Goal: Transaction & Acquisition: Purchase product/service

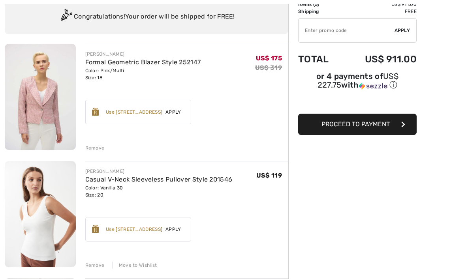
scroll to position [88, 0]
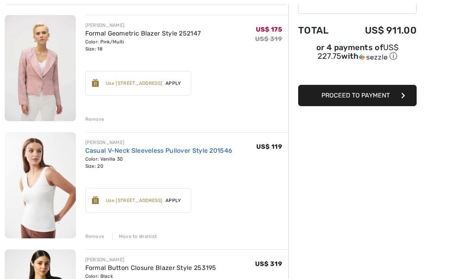
click at [126, 152] on link "Casual V-Neck Sleeveless Pullover Style 201546" at bounding box center [158, 151] width 147 height 8
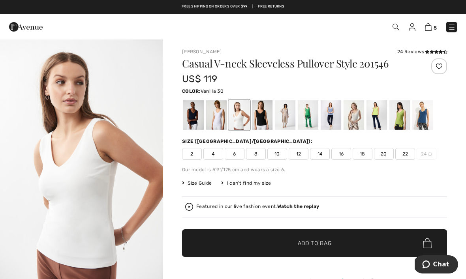
click at [259, 118] on div at bounding box center [262, 115] width 21 height 30
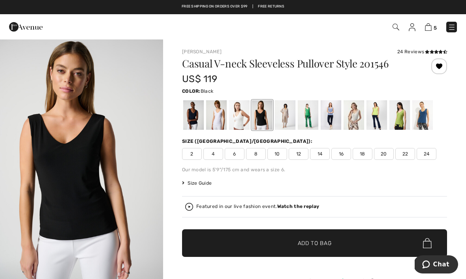
click at [383, 155] on span "20" at bounding box center [384, 154] width 20 height 12
click at [306, 242] on span "Add to Bag" at bounding box center [315, 243] width 34 height 8
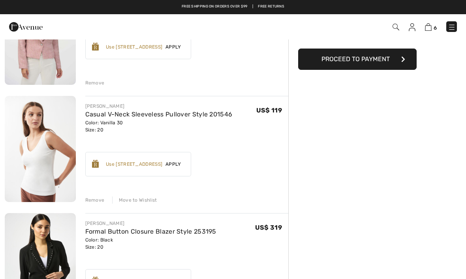
scroll to position [124, 0]
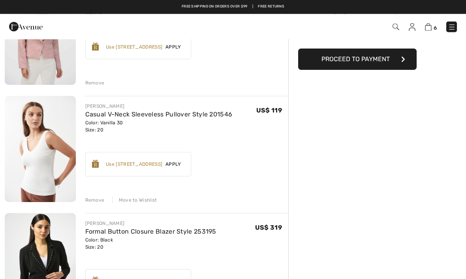
click at [97, 199] on div "Remove" at bounding box center [94, 200] width 19 height 7
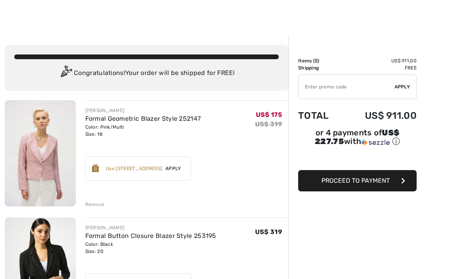
scroll to position [20, 0]
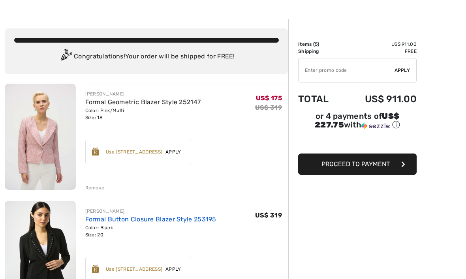
click at [129, 217] on link "Formal Button Closure Blazer Style 253195" at bounding box center [150, 220] width 131 height 8
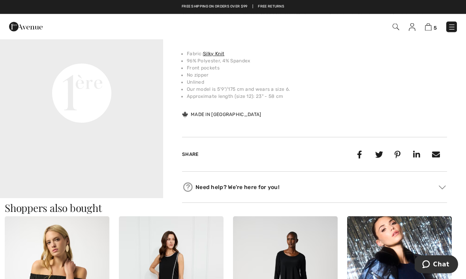
scroll to position [557, 0]
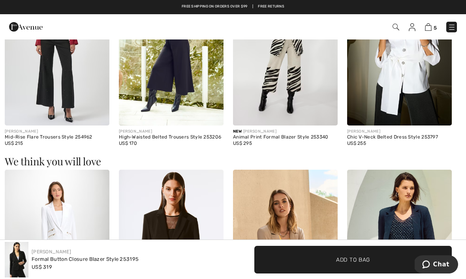
scroll to position [812, 0]
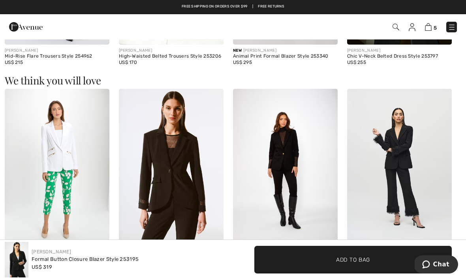
scroll to position [887, 0]
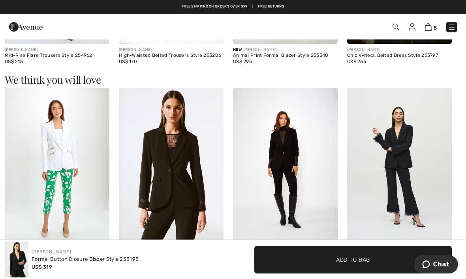
click at [296, 149] on img at bounding box center [285, 166] width 105 height 157
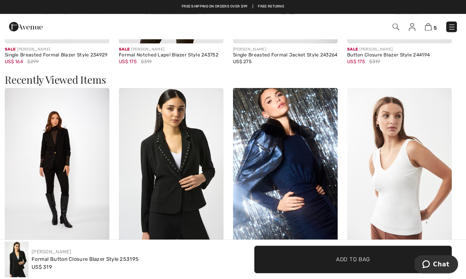
scroll to position [1089, 0]
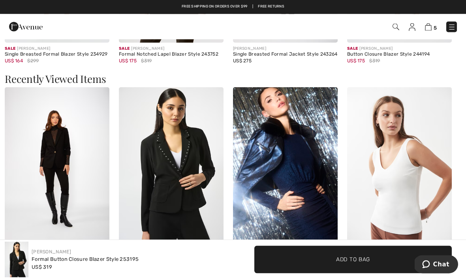
click at [184, 164] on img at bounding box center [171, 166] width 105 height 157
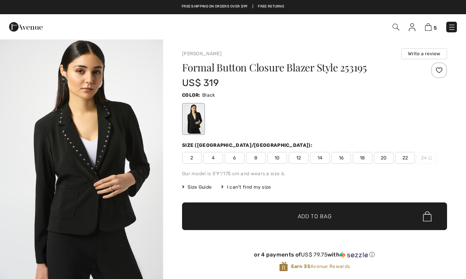
checkbox input "true"
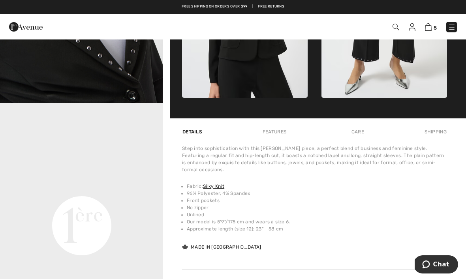
scroll to position [435, 0]
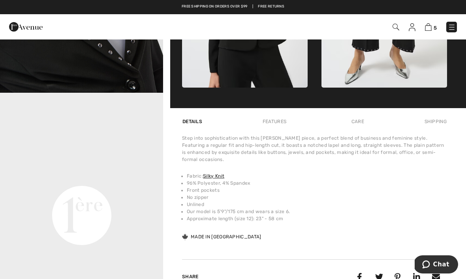
click at [282, 126] on div "Features" at bounding box center [274, 122] width 37 height 14
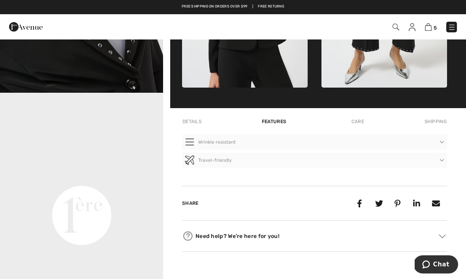
click at [361, 126] on div "Care" at bounding box center [358, 122] width 26 height 14
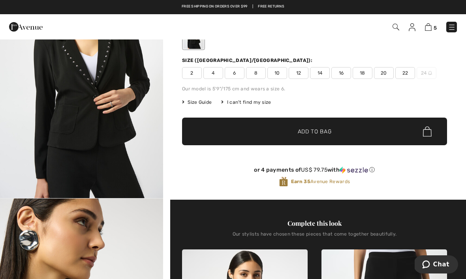
scroll to position [0, 0]
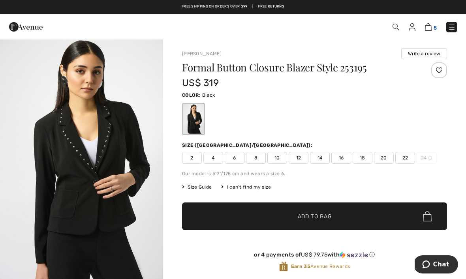
click at [432, 25] on img at bounding box center [428, 27] width 7 height 8
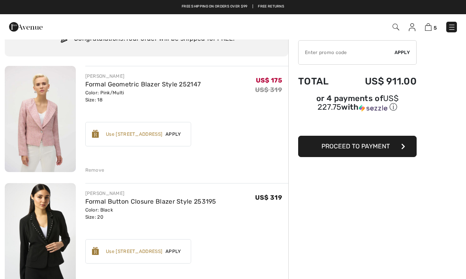
scroll to position [37, 0]
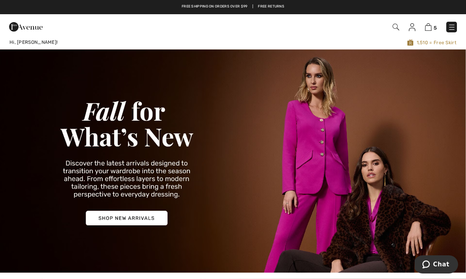
click at [392, 31] on span at bounding box center [395, 26] width 8 height 9
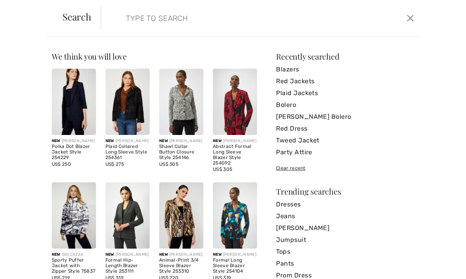
click at [143, 29] on input "search" at bounding box center [227, 18] width 214 height 24
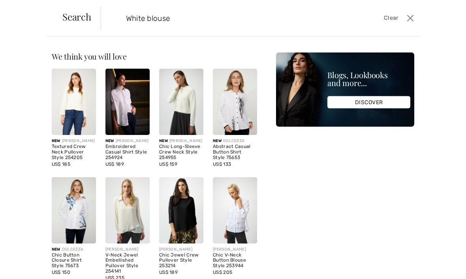
type input "White blouse"
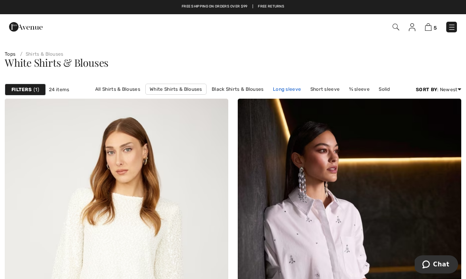
click at [289, 92] on link "Long sleeve" at bounding box center [287, 89] width 36 height 10
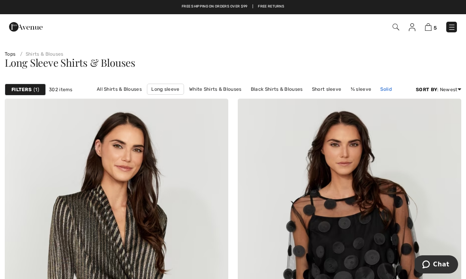
click at [388, 90] on link "Solid" at bounding box center [385, 89] width 19 height 10
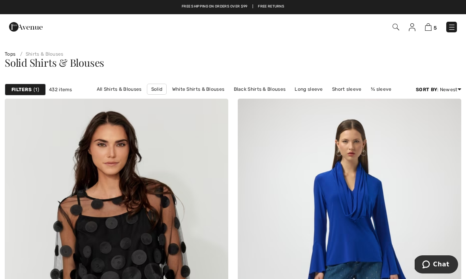
click at [24, 90] on strong "Filters" at bounding box center [21, 89] width 20 height 7
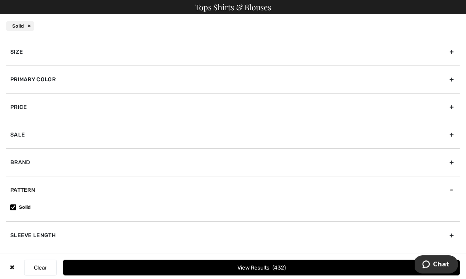
click at [50, 77] on div "Primary Color" at bounding box center [232, 80] width 453 height 28
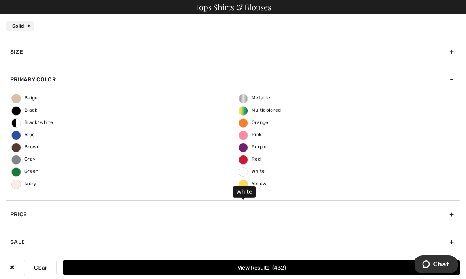
click at [248, 174] on span "White" at bounding box center [252, 172] width 26 height 6
click at [0, 0] on input "White" at bounding box center [0, 0] width 0 height 0
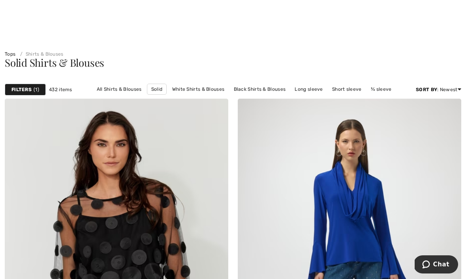
click at [24, 90] on strong "Filters" at bounding box center [21, 89] width 20 height 7
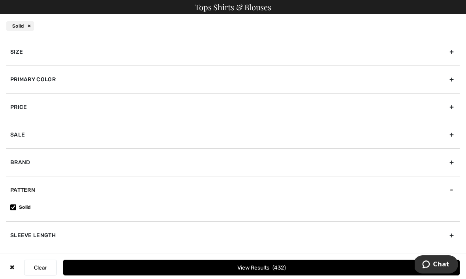
click at [26, 165] on div "Brand" at bounding box center [232, 162] width 453 height 28
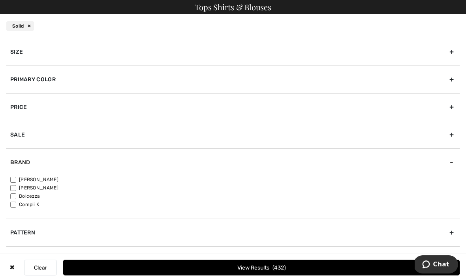
click at [13, 177] on input"] "[PERSON_NAME]" at bounding box center [13, 180] width 6 height 6
checkbox input"] "true"
click at [197, 271] on button "View Results 296" at bounding box center [261, 268] width 397 height 16
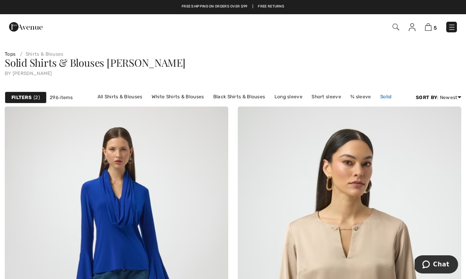
click at [384, 97] on link "Solid" at bounding box center [385, 97] width 19 height 10
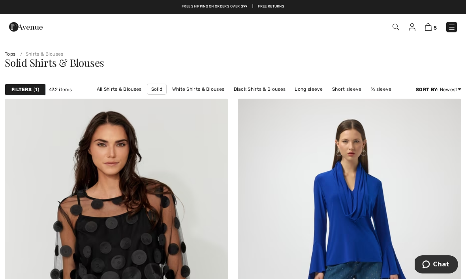
click at [25, 90] on strong "Filters" at bounding box center [21, 89] width 20 height 7
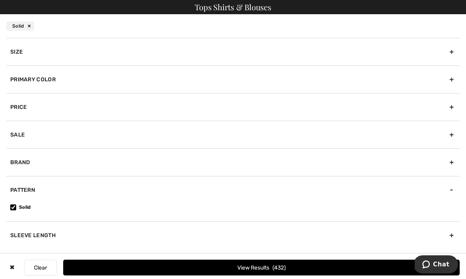
click at [47, 80] on div "Primary Color" at bounding box center [232, 80] width 453 height 28
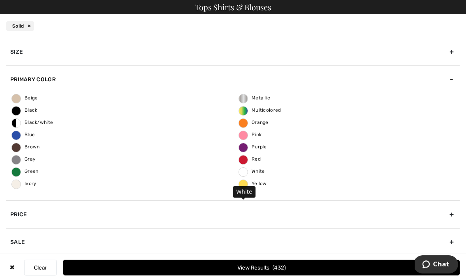
click at [244, 172] on span "White" at bounding box center [252, 172] width 26 height 6
click at [0, 0] on input "White" at bounding box center [0, 0] width 0 height 0
click at [252, 269] on button "View Results 21" at bounding box center [261, 268] width 397 height 16
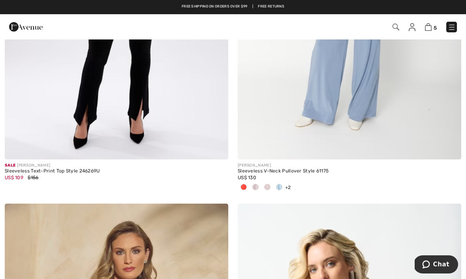
scroll to position [2996, 0]
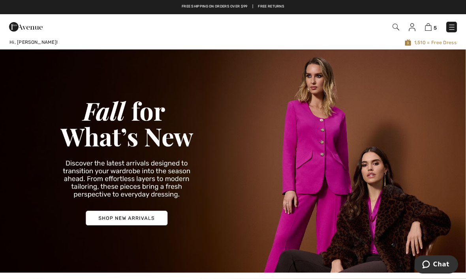
click at [397, 30] on img at bounding box center [396, 27] width 7 height 7
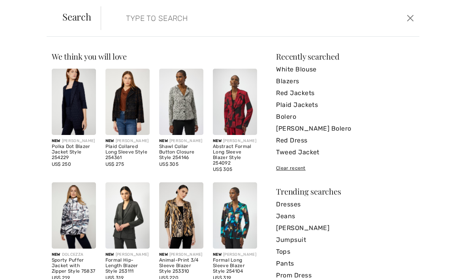
click at [142, 17] on input "search" at bounding box center [227, 18] width 214 height 24
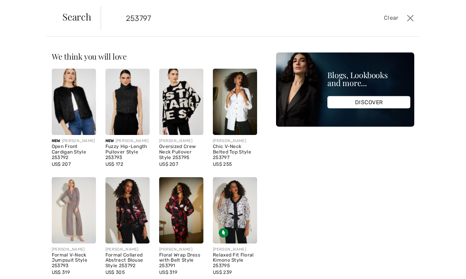
type input "253797"
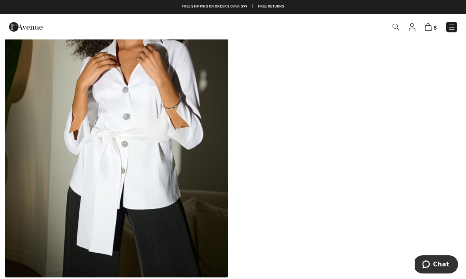
scroll to position [144, 0]
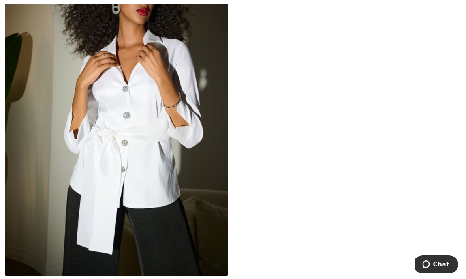
click at [148, 132] on img at bounding box center [117, 108] width 224 height 335
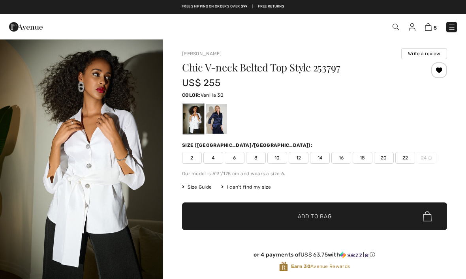
checkbox input "true"
click at [366, 158] on span "18" at bounding box center [363, 158] width 20 height 12
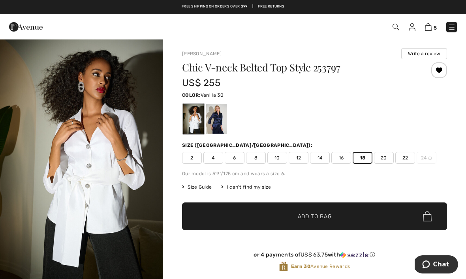
click at [316, 218] on span "Add to Bag" at bounding box center [315, 216] width 34 height 8
click at [218, 118] on div at bounding box center [216, 119] width 21 height 30
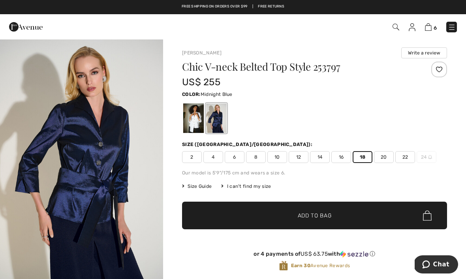
scroll to position [0, 0]
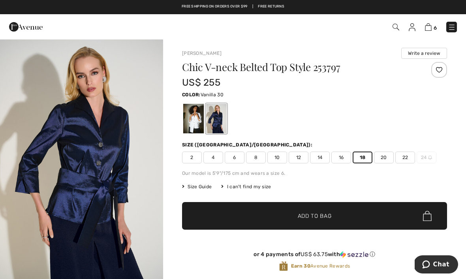
click at [194, 120] on div at bounding box center [193, 119] width 21 height 30
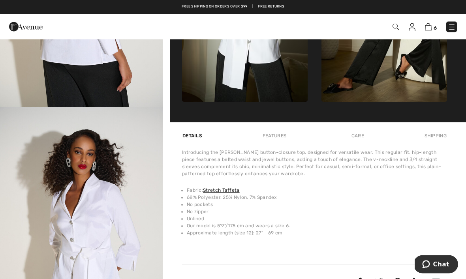
scroll to position [437, 0]
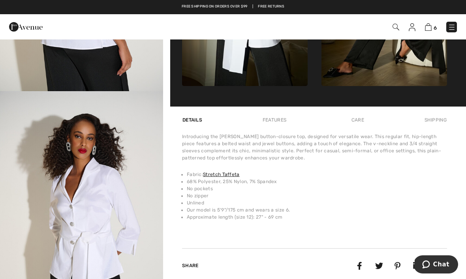
click at [434, 214] on li "Our model is 5'9"/175 cm and wears a size 6." at bounding box center [317, 210] width 260 height 7
click at [360, 126] on div "Care" at bounding box center [358, 120] width 26 height 14
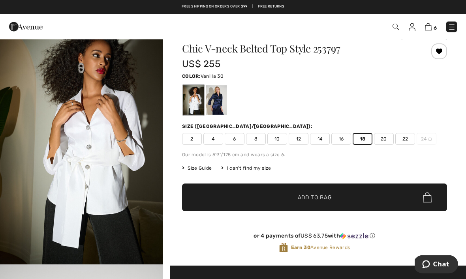
scroll to position [0, 0]
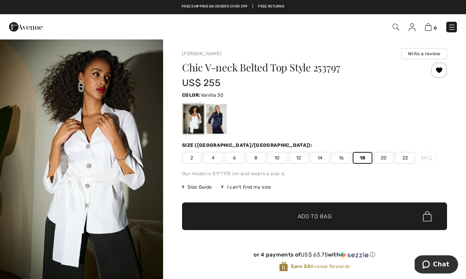
click at [319, 213] on span "Add to Bag" at bounding box center [315, 216] width 34 height 8
click at [432, 30] on img at bounding box center [428, 27] width 7 height 8
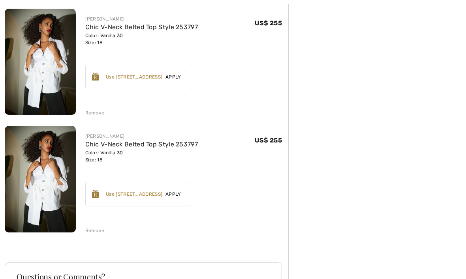
scroll to position [681, 0]
click at [93, 233] on div "Remove" at bounding box center [94, 230] width 19 height 7
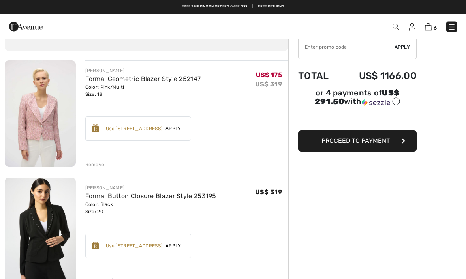
scroll to position [0, 0]
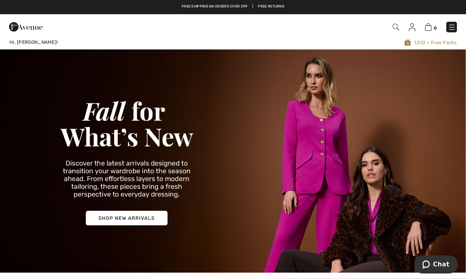
click at [451, 31] on img at bounding box center [452, 27] width 8 height 8
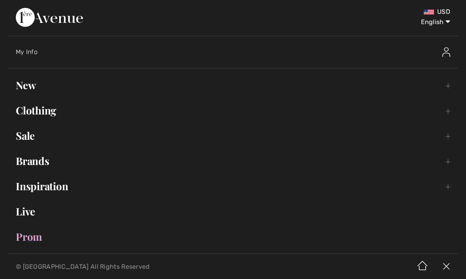
click at [40, 115] on link "Clothing Toggle submenu" at bounding box center [233, 110] width 450 height 17
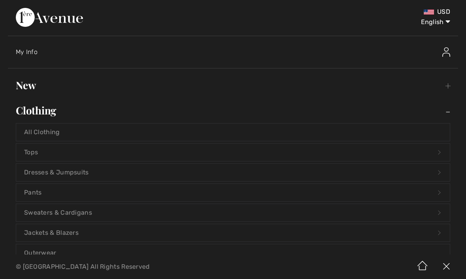
click at [35, 152] on link "Tops Open submenu" at bounding box center [233, 152] width 434 height 17
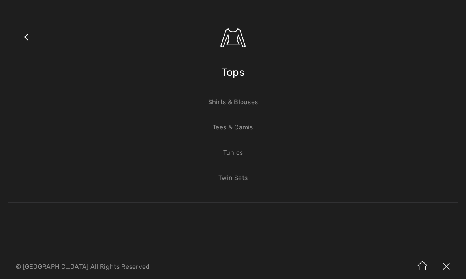
click at [233, 75] on span "Tops" at bounding box center [233, 72] width 23 height 28
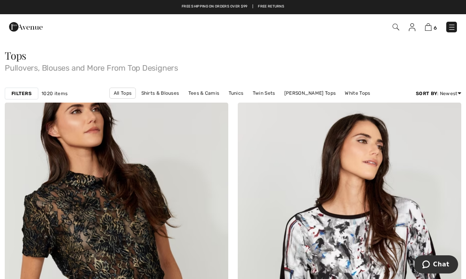
click at [17, 94] on strong "Filters" at bounding box center [21, 93] width 20 height 7
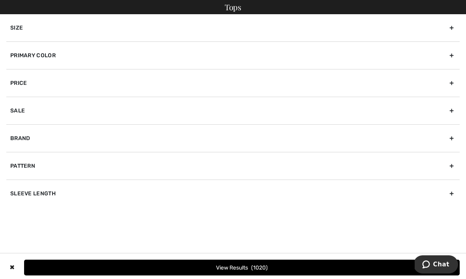
click at [23, 141] on div "Brand" at bounding box center [232, 138] width 453 height 28
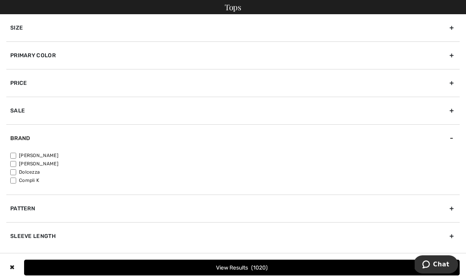
click at [13, 154] on input"] "[PERSON_NAME]" at bounding box center [13, 156] width 6 height 6
checkbox input"] "true"
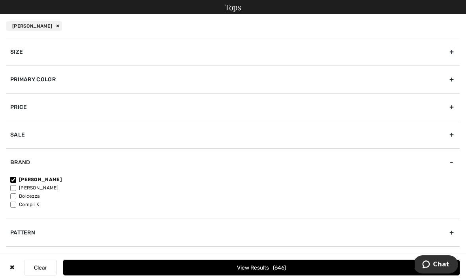
click at [287, 268] on button "View Results 646" at bounding box center [261, 268] width 397 height 16
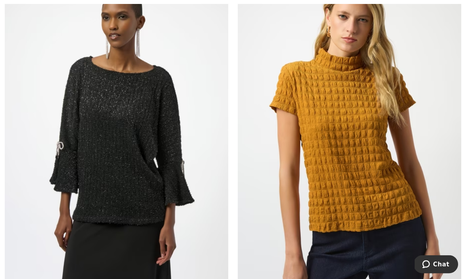
scroll to position [2479, 0]
click at [364, 153] on img at bounding box center [350, 136] width 224 height 335
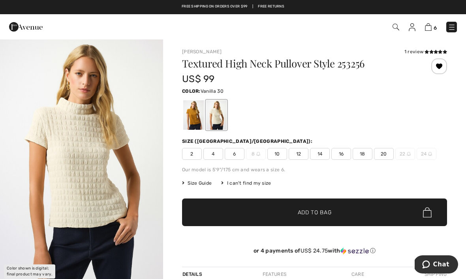
click at [221, 118] on div at bounding box center [216, 115] width 21 height 30
click at [385, 157] on span "20" at bounding box center [384, 154] width 20 height 12
click at [318, 213] on span "Add to Bag" at bounding box center [315, 213] width 34 height 8
click at [197, 120] on div at bounding box center [193, 115] width 21 height 30
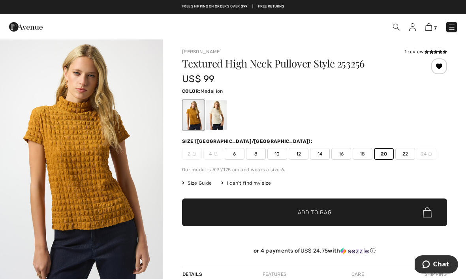
click at [306, 216] on span "Add to Bag" at bounding box center [315, 213] width 34 height 8
click at [421, 52] on div "1 review" at bounding box center [425, 51] width 43 height 7
click at [414, 53] on div "1 review" at bounding box center [425, 51] width 43 height 7
click at [420, 54] on div "1 review" at bounding box center [425, 51] width 43 height 7
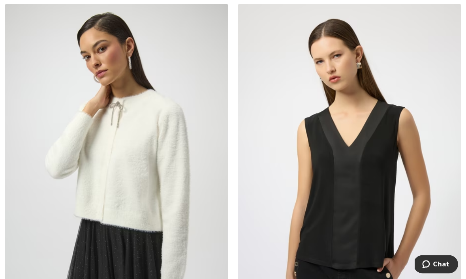
scroll to position [3937, 0]
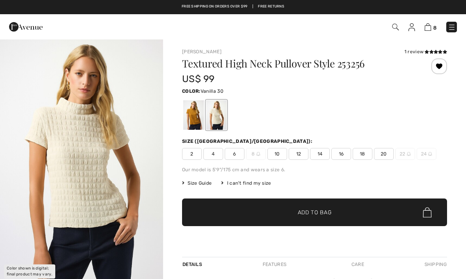
checkbox input "true"
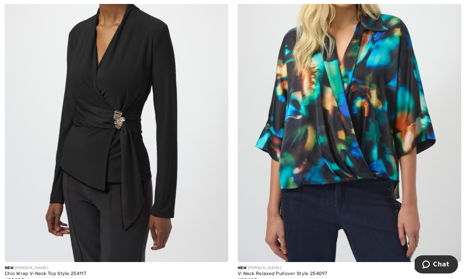
scroll to position [3634, 0]
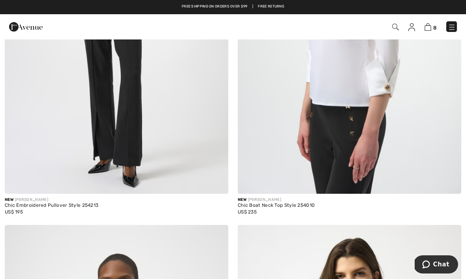
scroll to position [6378, 0]
